Goal: Information Seeking & Learning: Learn about a topic

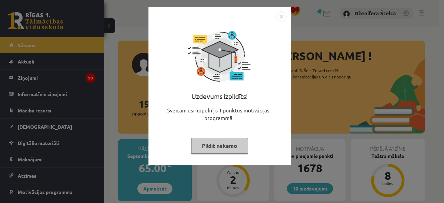
drag, startPoint x: 197, startPoint y: 152, endPoint x: 201, endPoint y: 151, distance: 4.2
click at [199, 152] on button "Pildīt nākamo" at bounding box center [219, 146] width 57 height 16
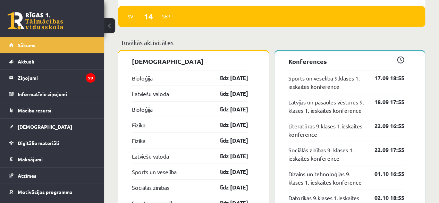
scroll to position [555, 0]
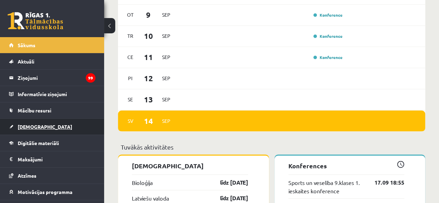
click at [50, 127] on link "[DEMOGRAPHIC_DATA]" at bounding box center [52, 127] width 86 height 16
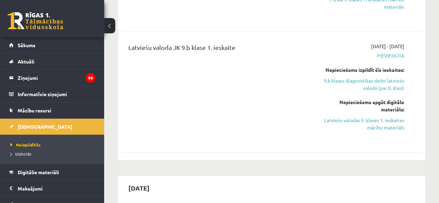
scroll to position [485, 0]
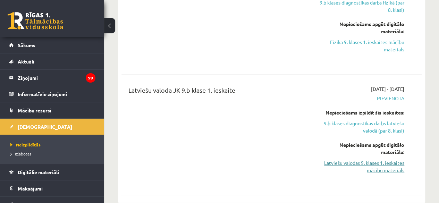
click at [366, 165] on link "Latviešu valodas 9. klases 1. ieskaites mācību materiāls" at bounding box center [361, 166] width 85 height 15
drag, startPoint x: 379, startPoint y: 162, endPoint x: 252, endPoint y: 37, distance: 178.3
click at [379, 161] on link "Latviešu valodas 9. klases 1. ieskaites mācību materiāls" at bounding box center [361, 166] width 85 height 15
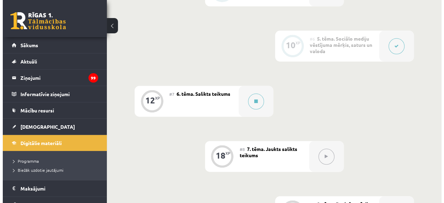
scroll to position [451, 0]
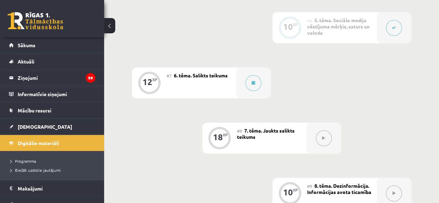
click at [231, 86] on div "#7 6. tēma. Salikts teikums" at bounding box center [200, 82] width 69 height 31
click at [249, 84] on button at bounding box center [253, 83] width 16 height 16
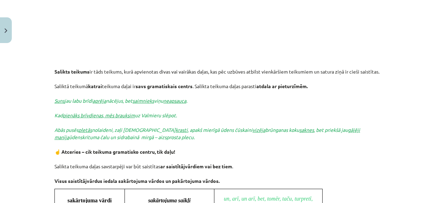
scroll to position [339, 0]
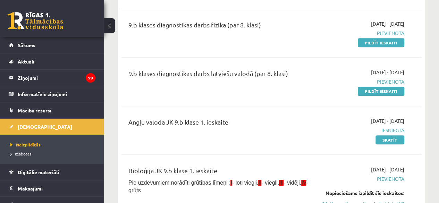
scroll to position [139, 0]
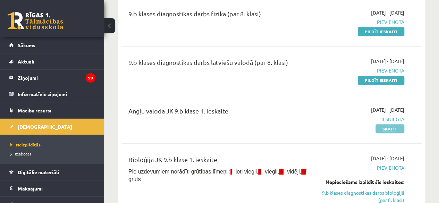
click at [387, 130] on link "Skatīt" at bounding box center [389, 128] width 29 height 9
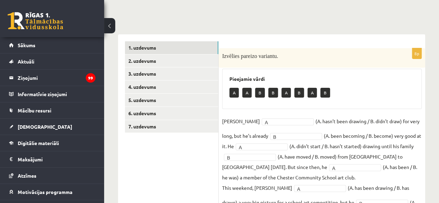
scroll to position [69, 0]
click at [171, 90] on link "4. uzdevums" at bounding box center [171, 86] width 93 height 13
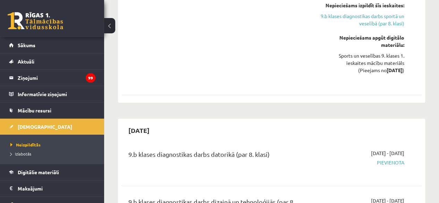
scroll to position [1422, 0]
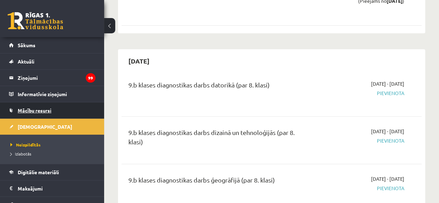
click at [37, 111] on span "Mācību resursi" at bounding box center [35, 110] width 34 height 6
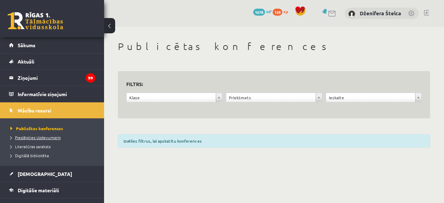
click at [40, 135] on span "Pieslēgties Uzdevumiem" at bounding box center [35, 138] width 50 height 6
click at [42, 155] on span "Digitālā bibliotēka" at bounding box center [29, 156] width 38 height 6
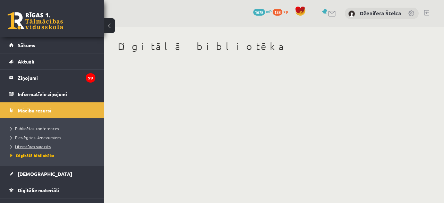
click at [37, 145] on span "Literatūras saraksts" at bounding box center [30, 147] width 40 height 6
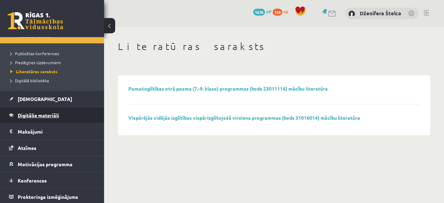
click at [27, 117] on span "Digitālie materiāli" at bounding box center [38, 115] width 41 height 6
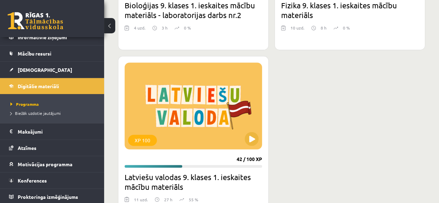
scroll to position [477, 0]
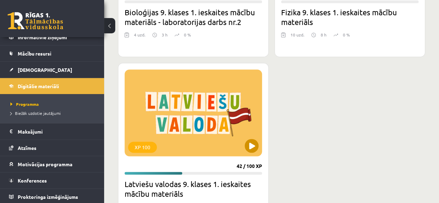
click at [223, 132] on div "XP 100" at bounding box center [192, 112] width 137 height 87
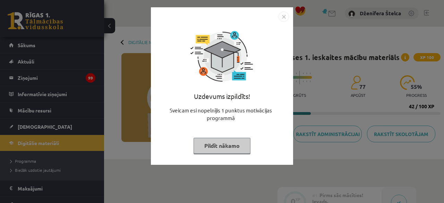
click at [223, 144] on button "Pildīt nākamo" at bounding box center [221, 146] width 57 height 16
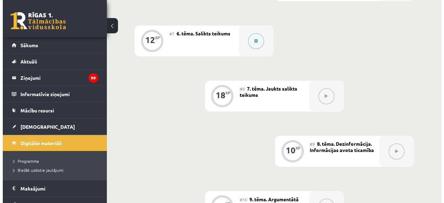
scroll to position [416, 0]
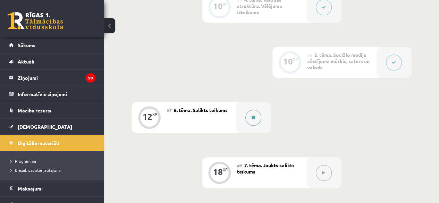
click at [242, 120] on div at bounding box center [253, 117] width 35 height 31
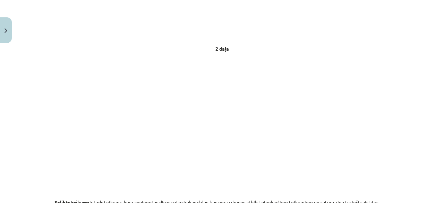
scroll to position [173, 0]
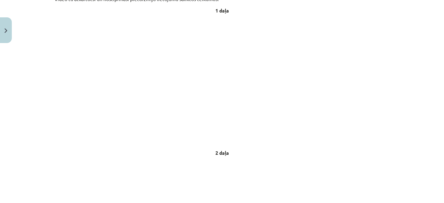
click at [384, 113] on p at bounding box center [221, 81] width 335 height 127
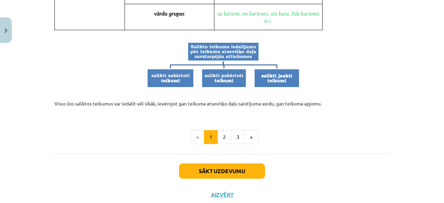
scroll to position [714, 0]
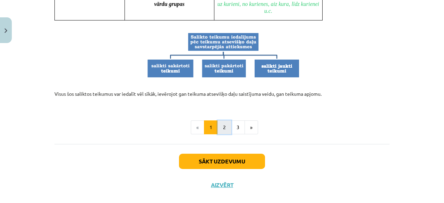
click at [217, 128] on button "2" at bounding box center [224, 127] width 14 height 14
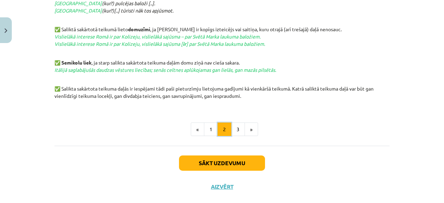
scroll to position [413, 0]
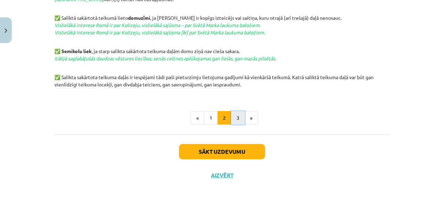
click at [232, 118] on button "3" at bounding box center [238, 118] width 14 height 14
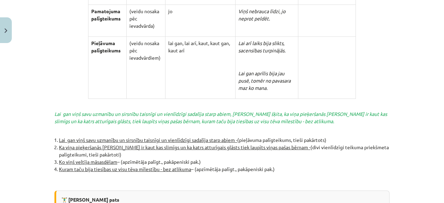
scroll to position [1545, 0]
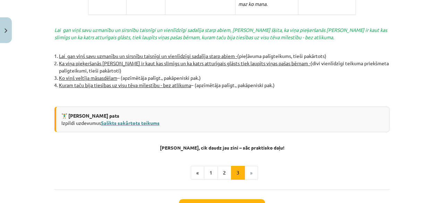
click at [118, 120] on link "Salikts sakārtots teikums" at bounding box center [130, 123] width 59 height 6
